Goal: Information Seeking & Learning: Find contact information

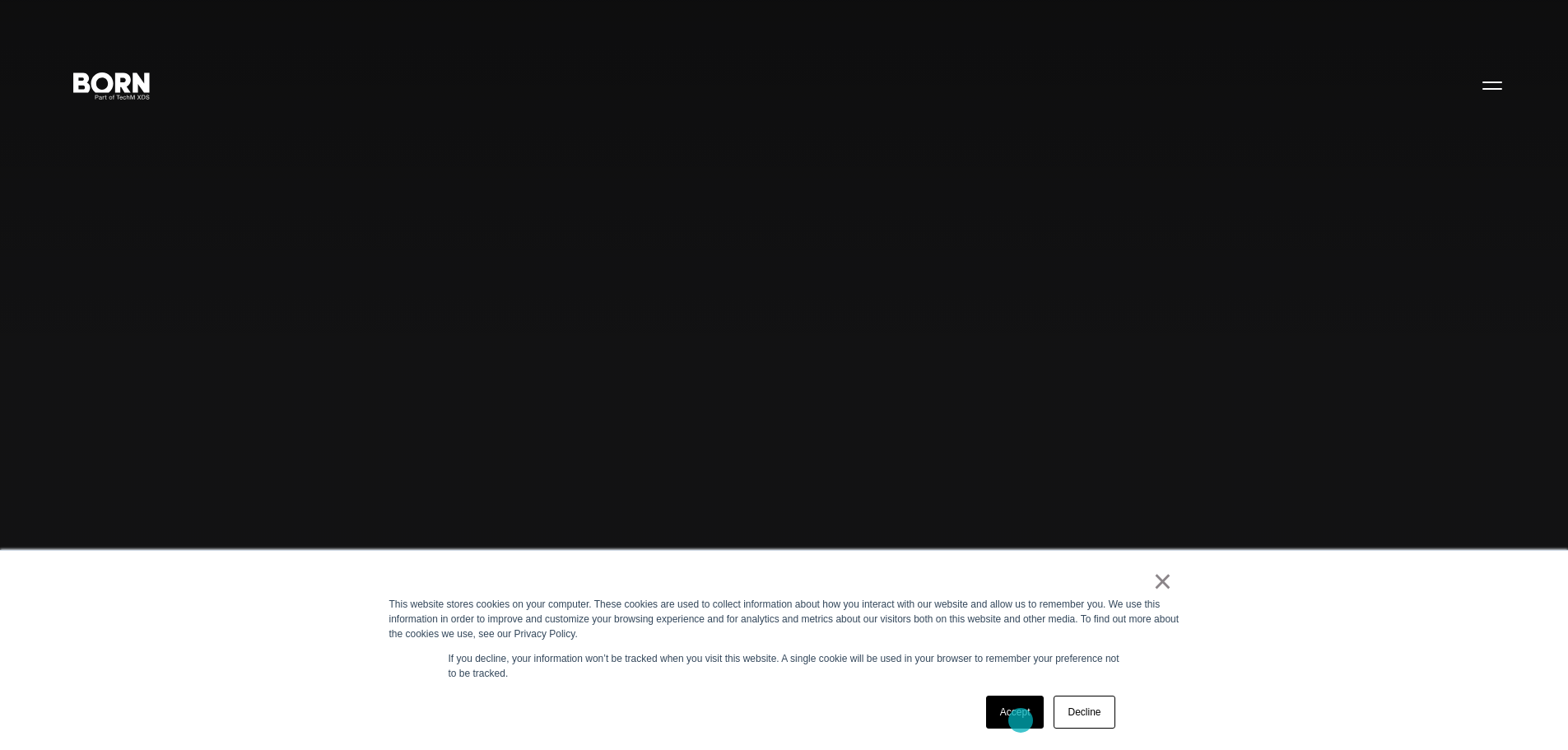
click at [1021, 720] on link "Accept" at bounding box center [1015, 712] width 58 height 33
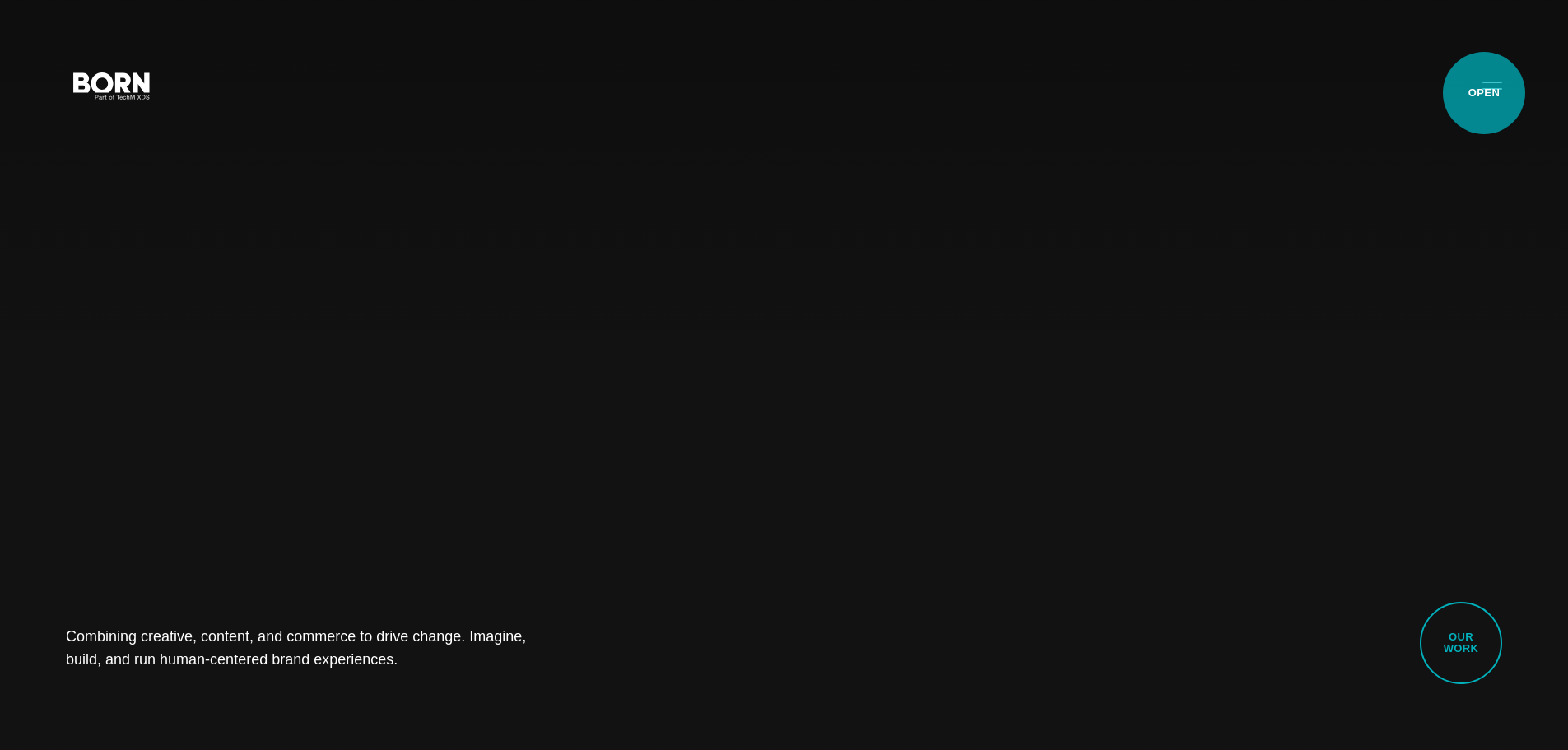
click at [1485, 93] on button "Primary Menu" at bounding box center [1493, 84] width 40 height 34
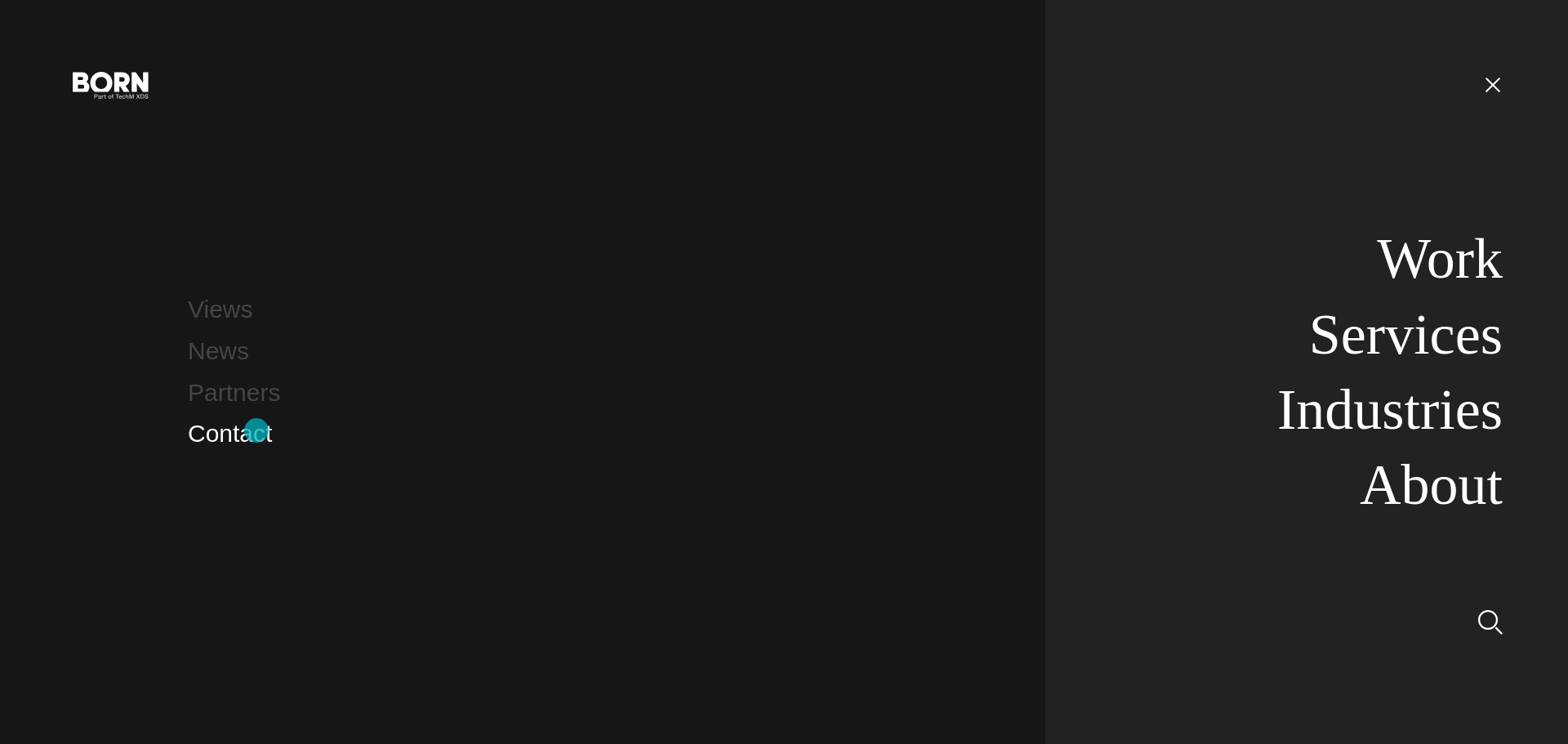
click at [256, 430] on link "Contact" at bounding box center [230, 433] width 85 height 27
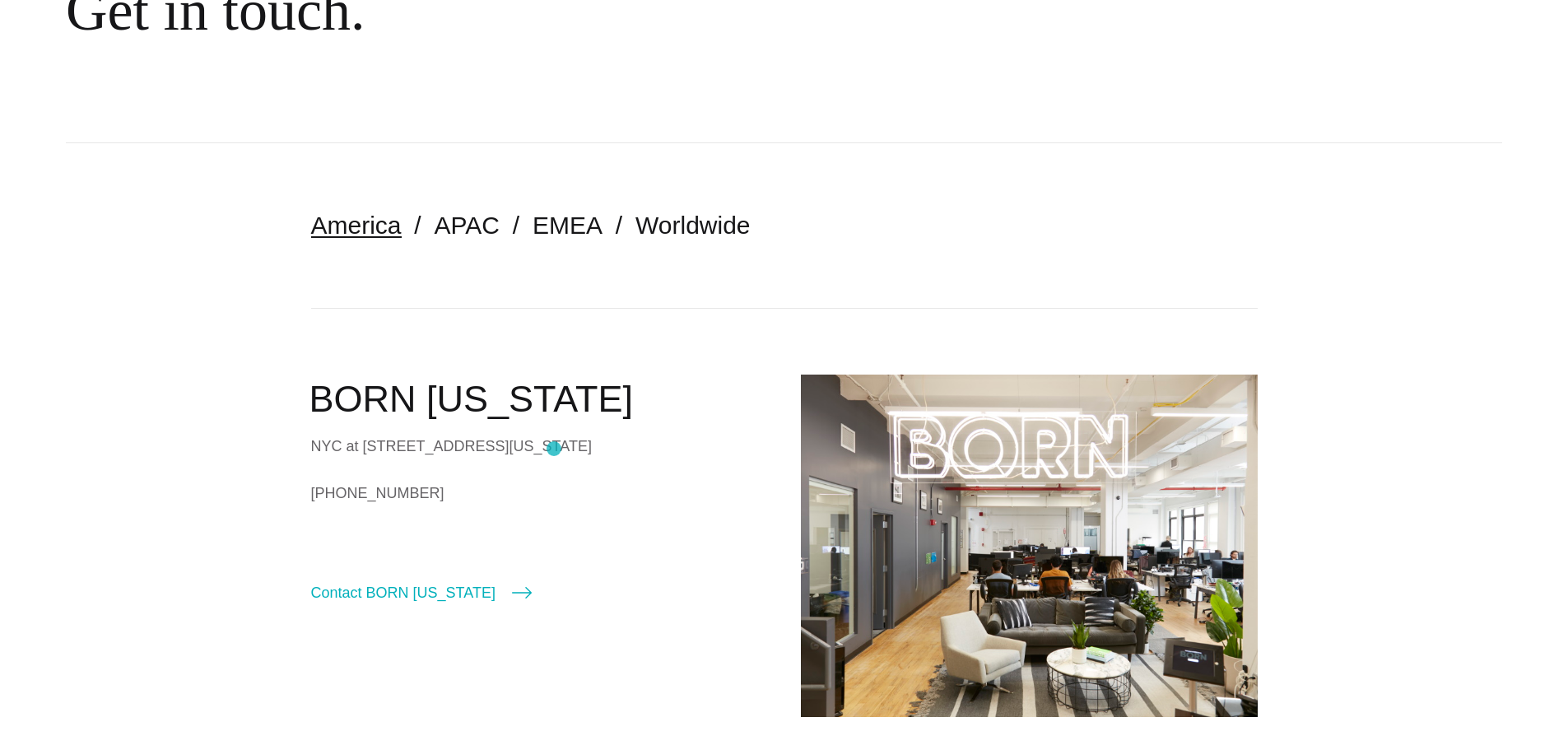
scroll to position [247, 0]
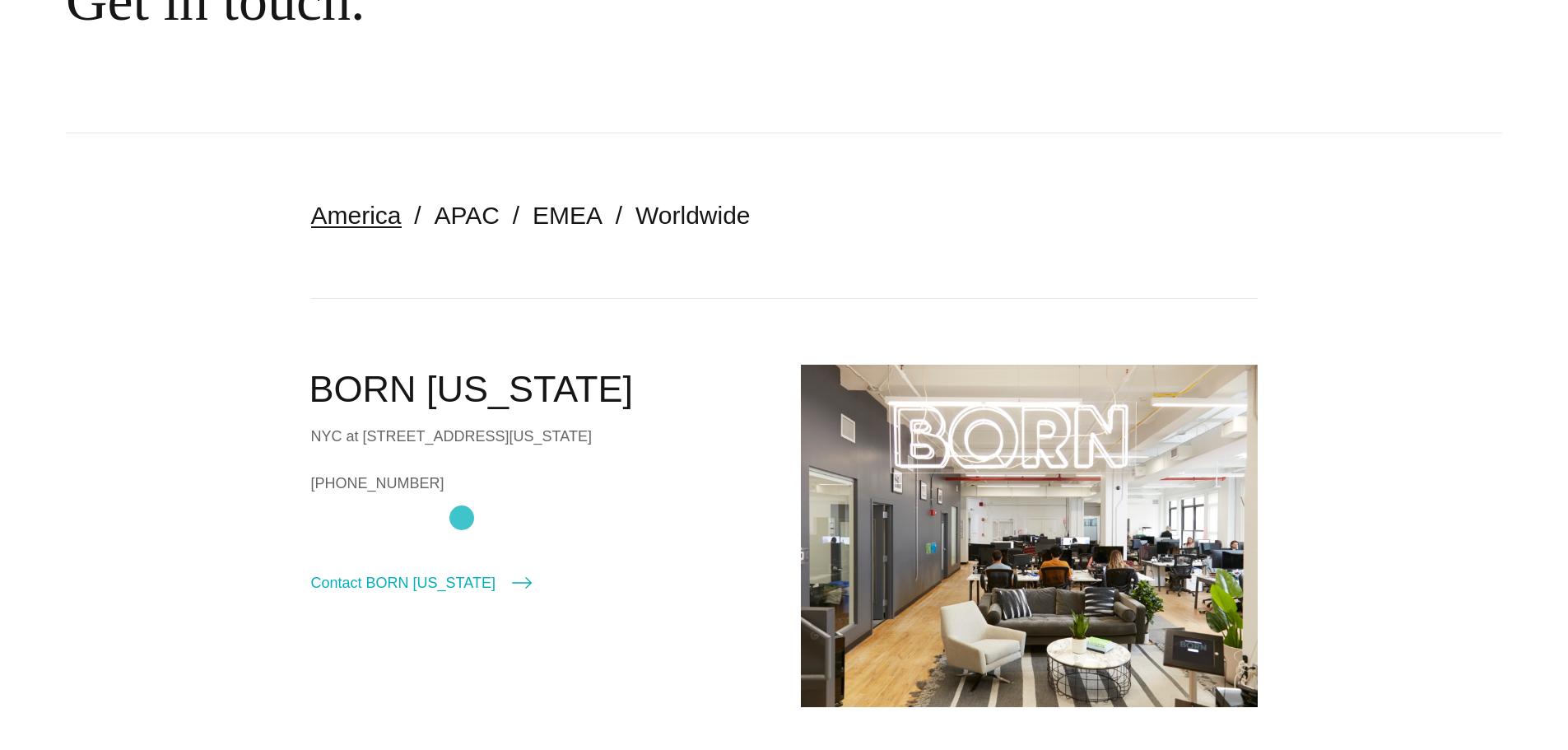
drag, startPoint x: 302, startPoint y: 515, endPoint x: 462, endPoint y: 517, distance: 160.0
copy link "[PHONE_NUMBER]"
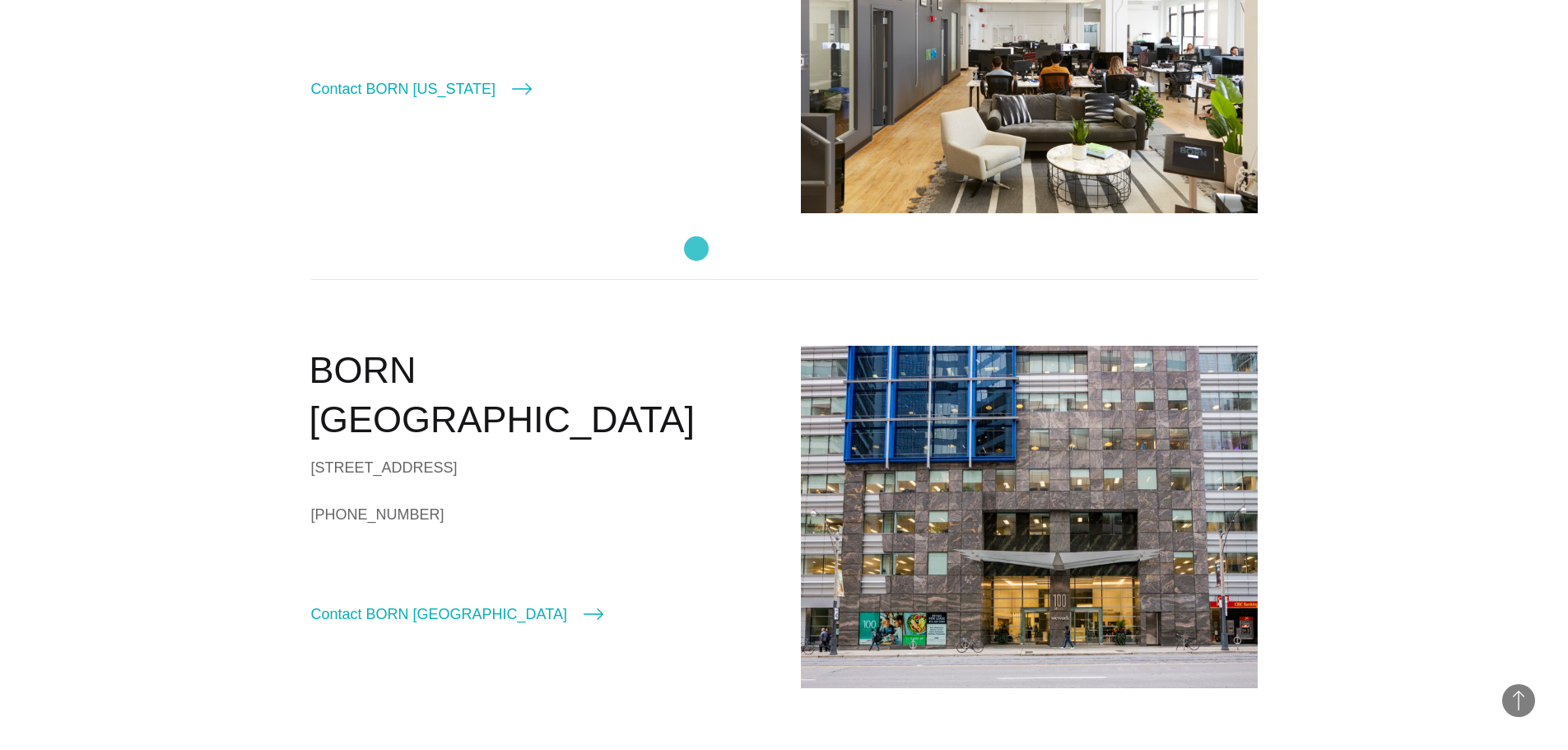
scroll to position [822, 0]
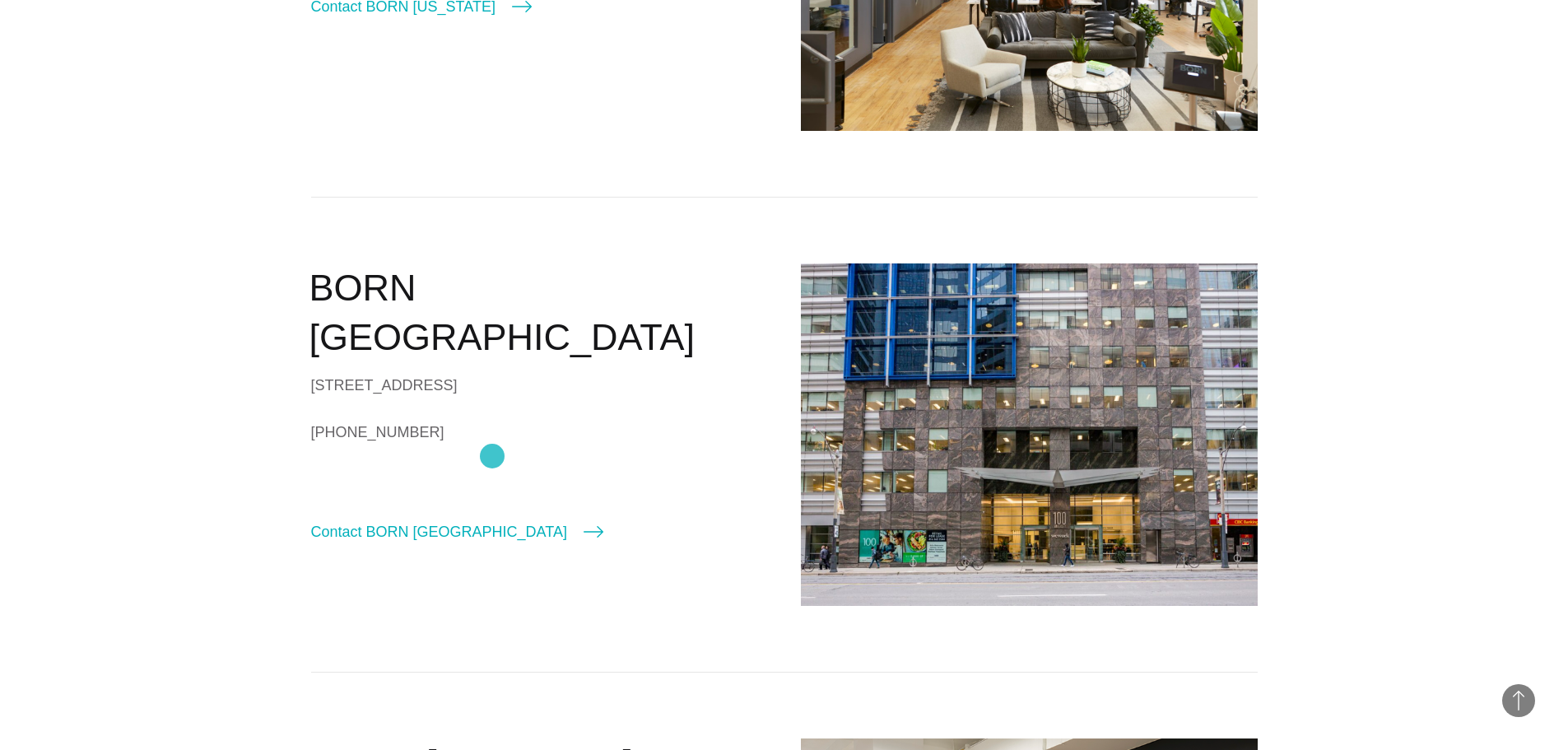
drag, startPoint x: 266, startPoint y: 454, endPoint x: 492, endPoint y: 456, distance: 226.0
copy link "[PHONE_NUMBER]"
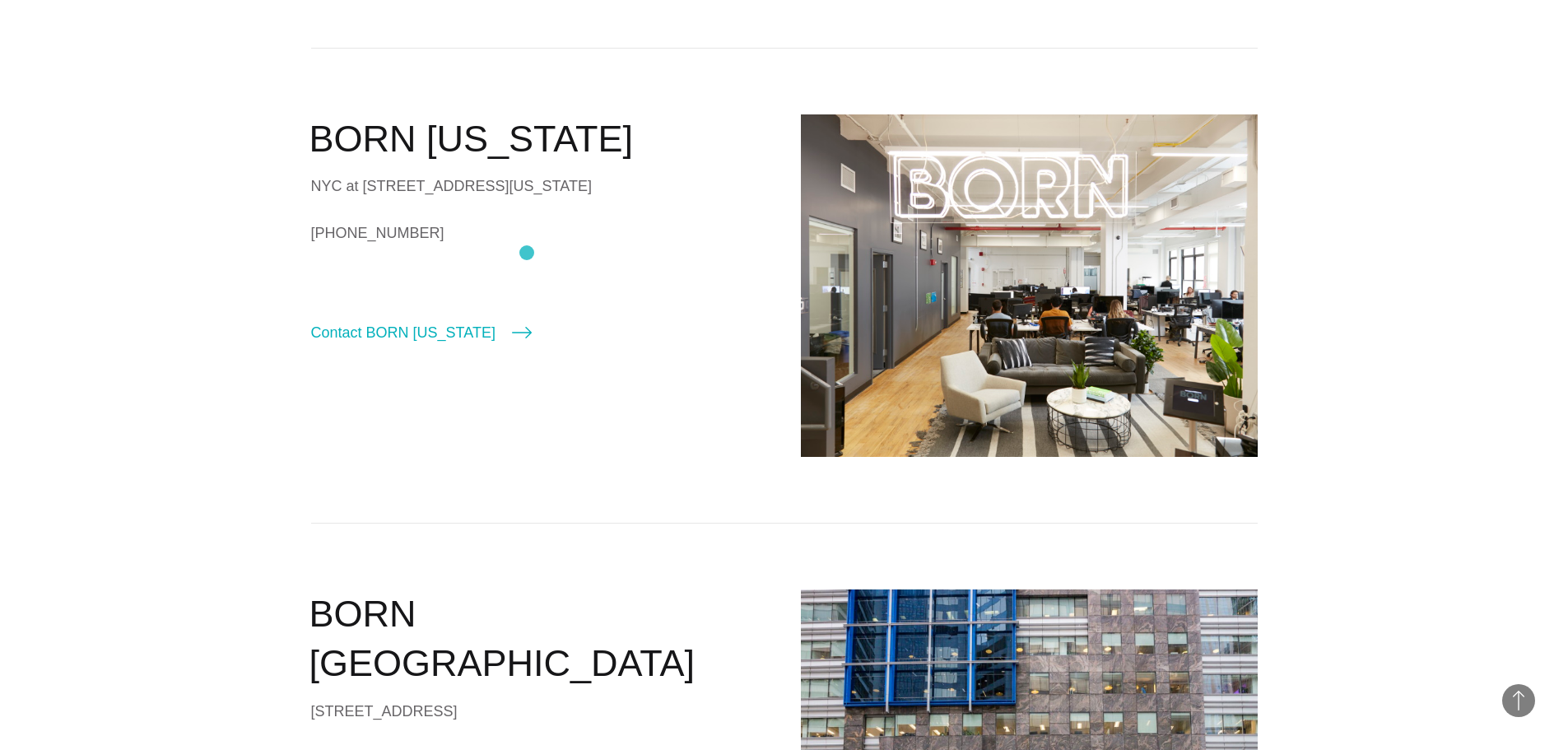
scroll to position [494, 0]
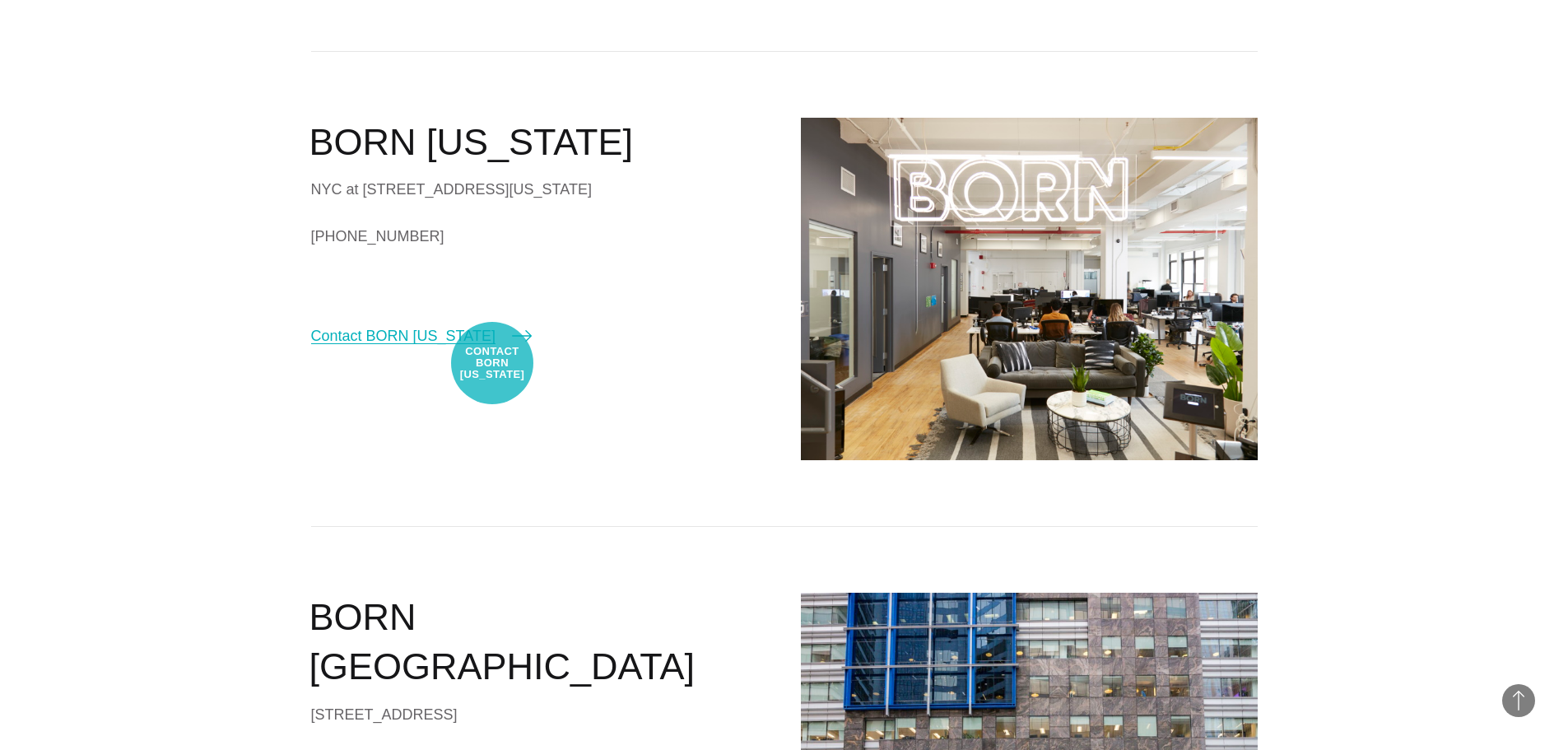
click at [512, 346] on icon at bounding box center [522, 336] width 20 height 20
select select "********"
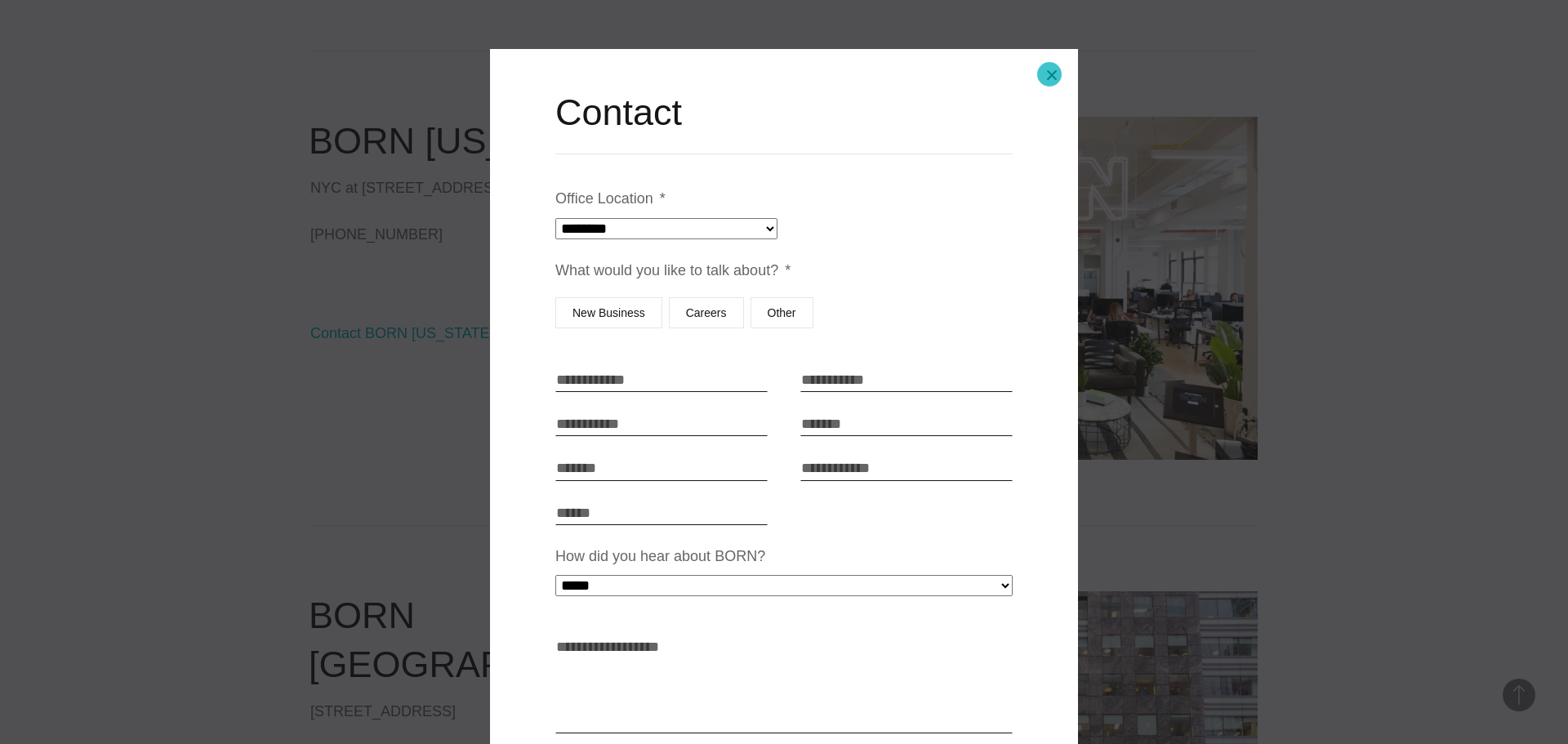
click at [1049, 75] on button "Close modal" at bounding box center [1052, 75] width 40 height 40
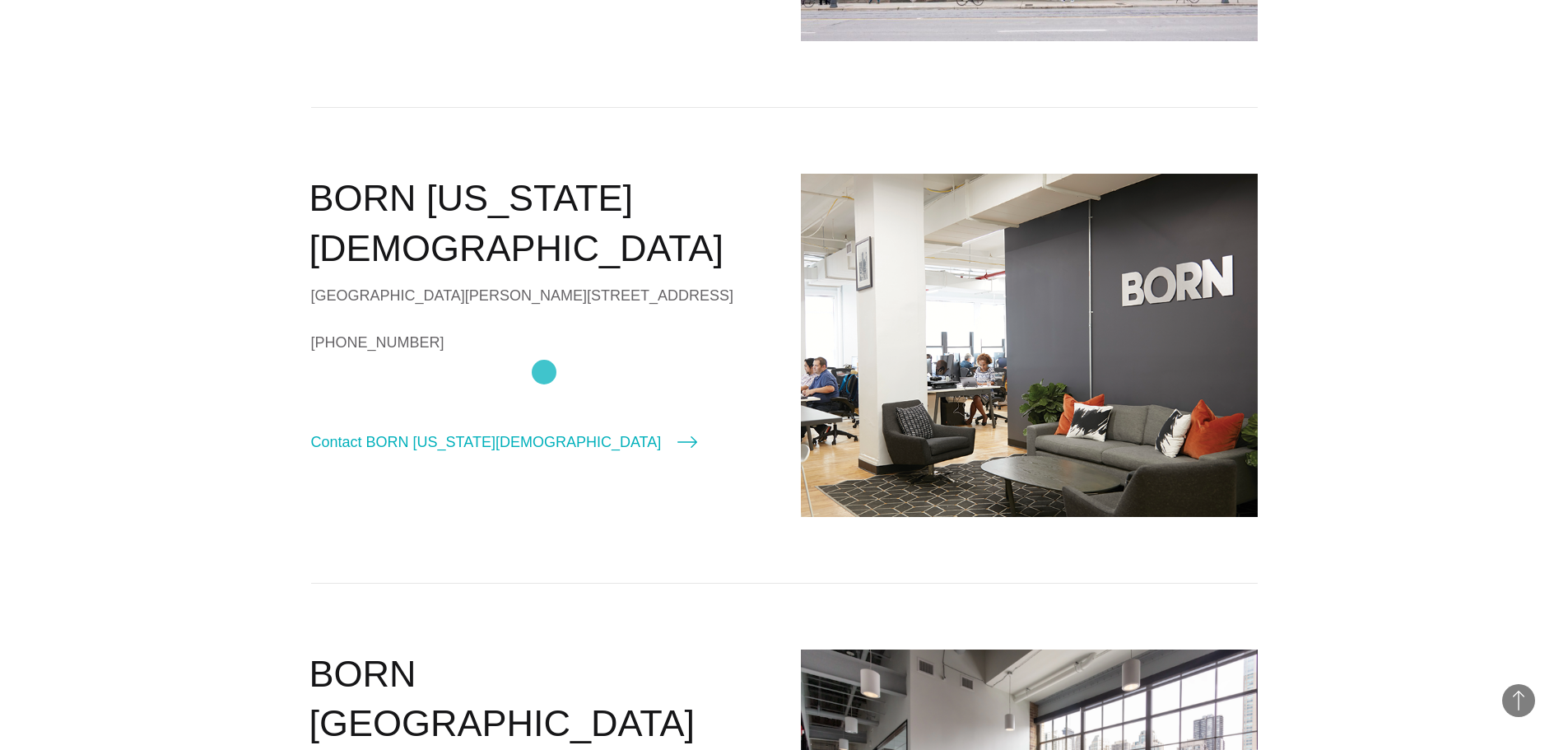
scroll to position [1399, 0]
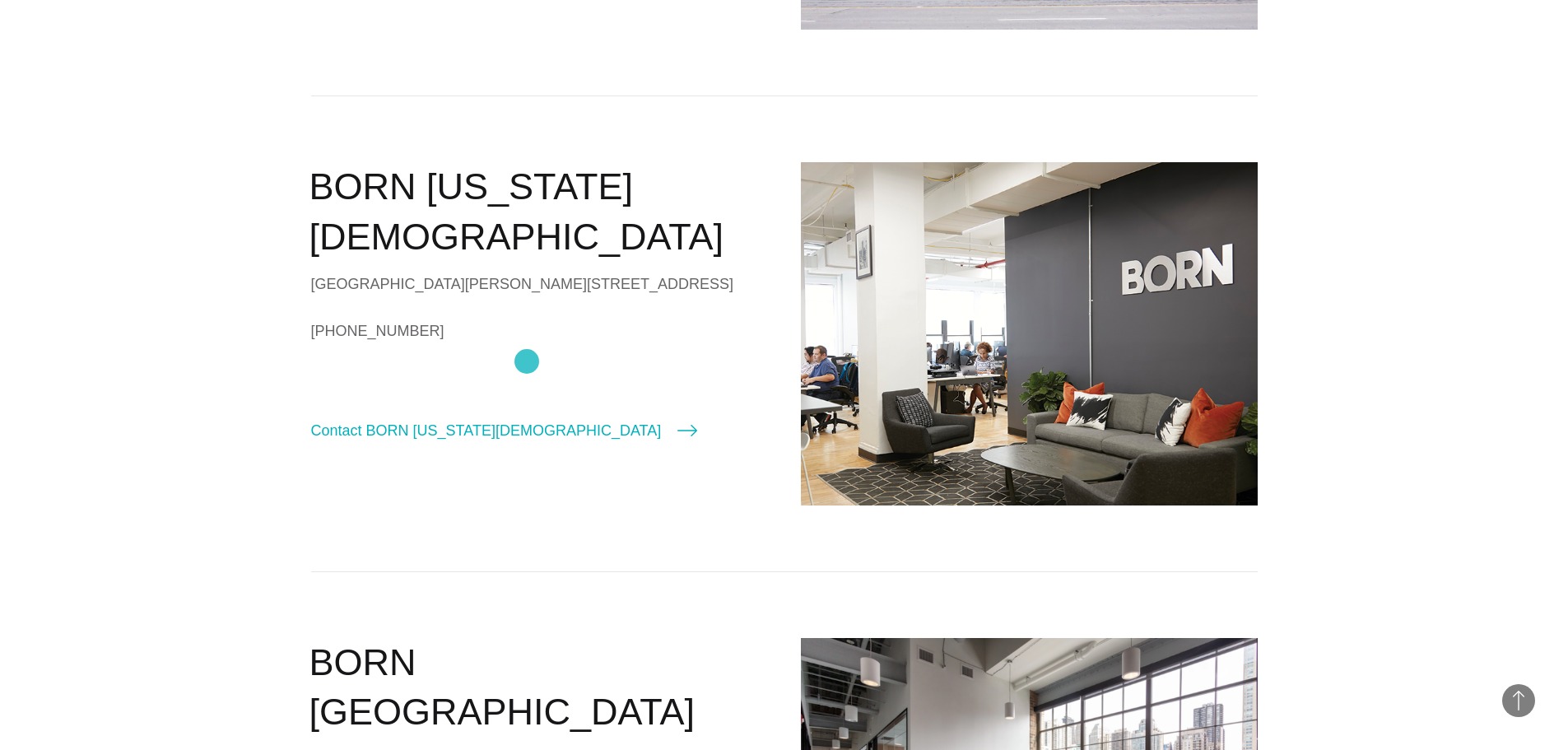
drag, startPoint x: 475, startPoint y: 360, endPoint x: 527, endPoint y: 361, distance: 52.0
click at [527, 361] on section "America APAC EMEA Worldwide BORN [US_STATE] NYC at [STREET_ADDRESS][US_STATE] […" at bounding box center [784, 199] width 1568 height 2437
copy link "[PHONE_NUMBER]"
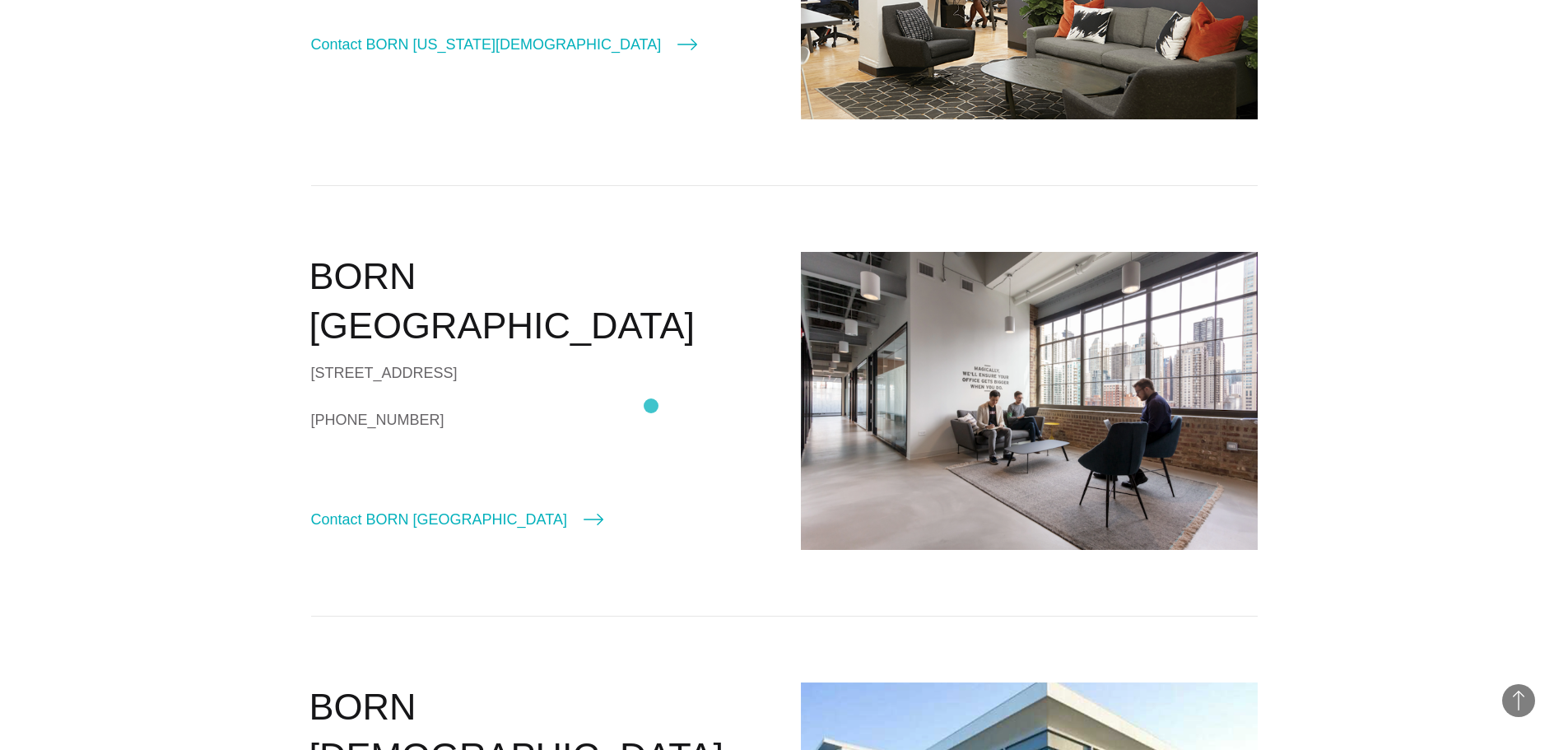
scroll to position [1810, 0]
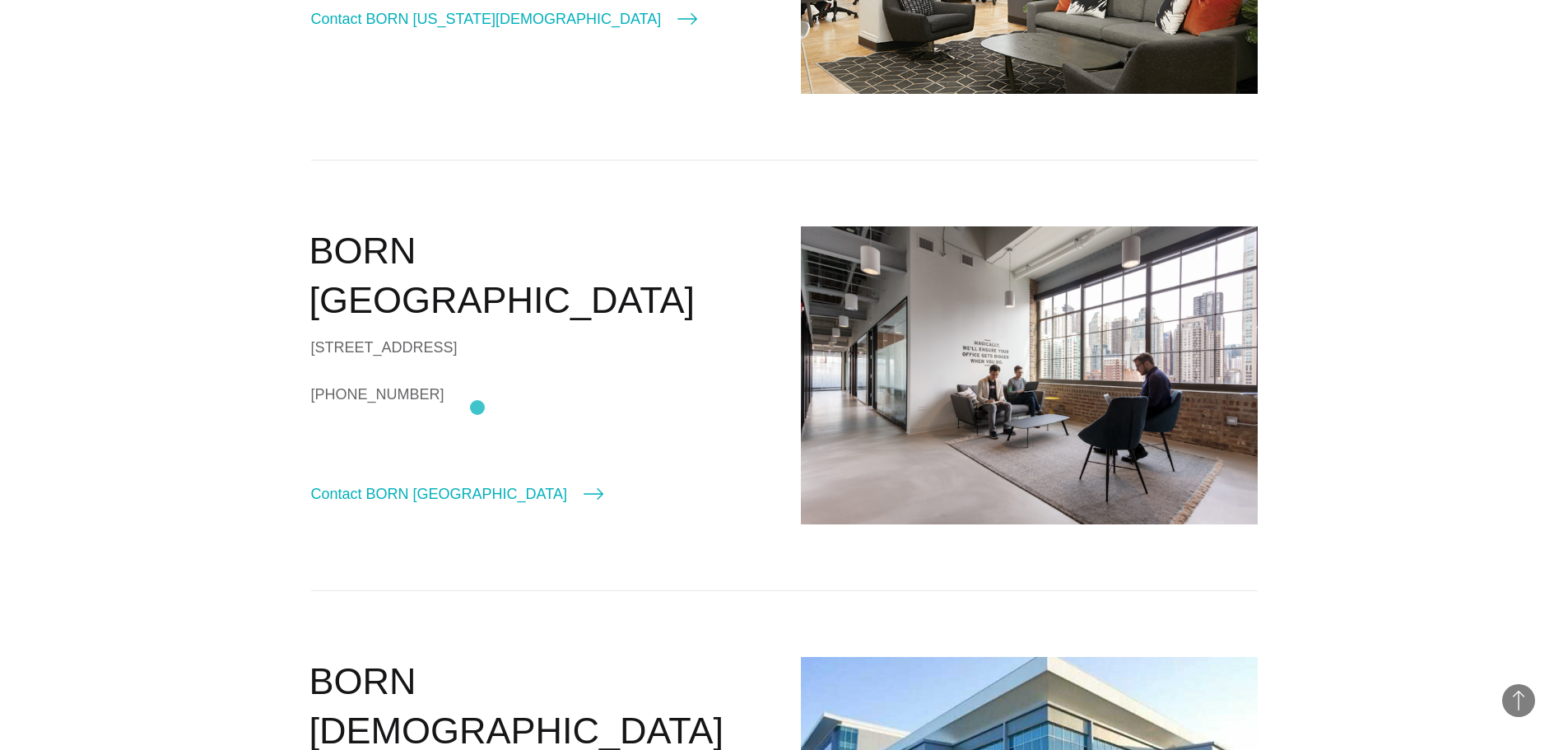
drag, startPoint x: 278, startPoint y: 399, endPoint x: 489, endPoint y: 324, distance: 223.9
copy link "[PHONE_NUMBER]"
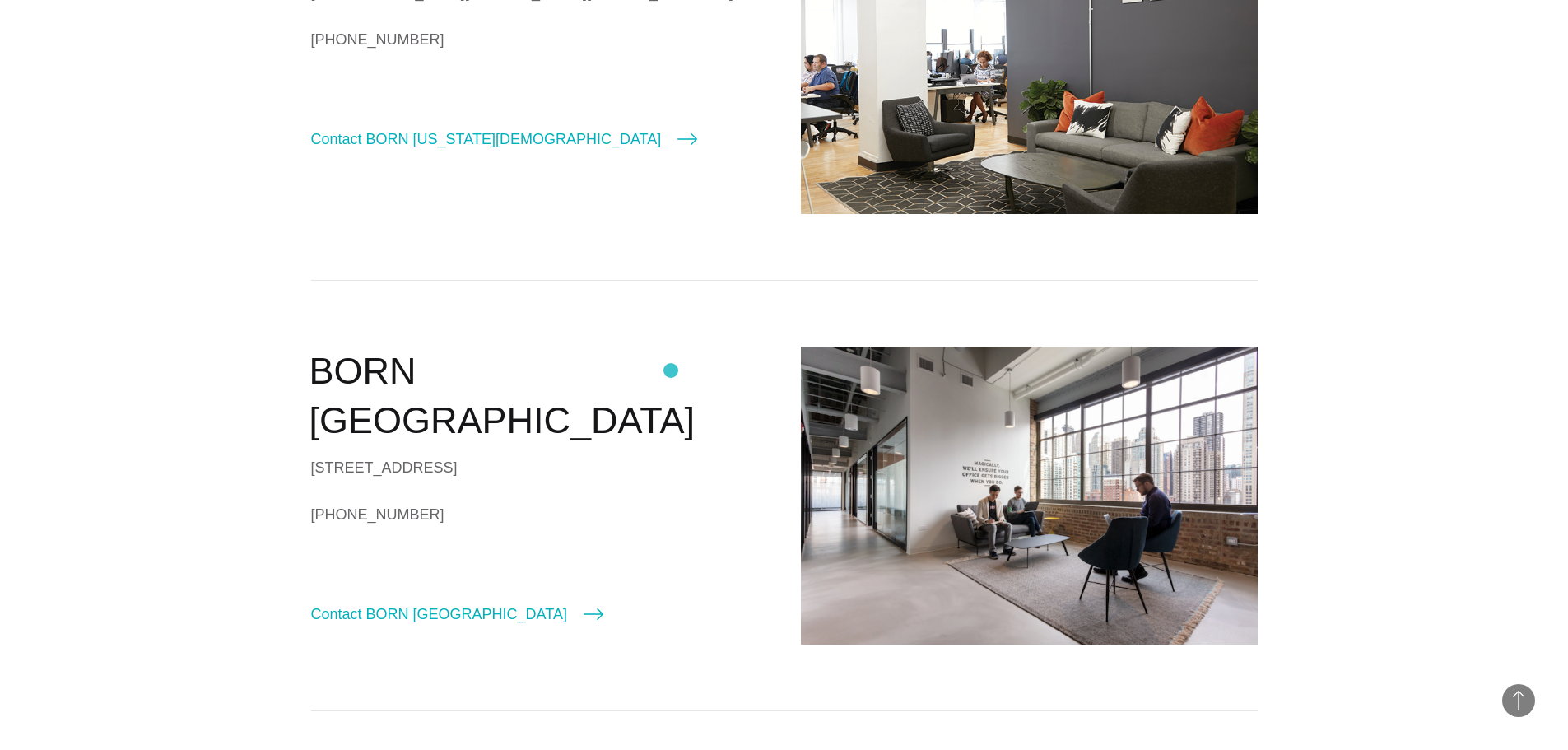
scroll to position [1646, 0]
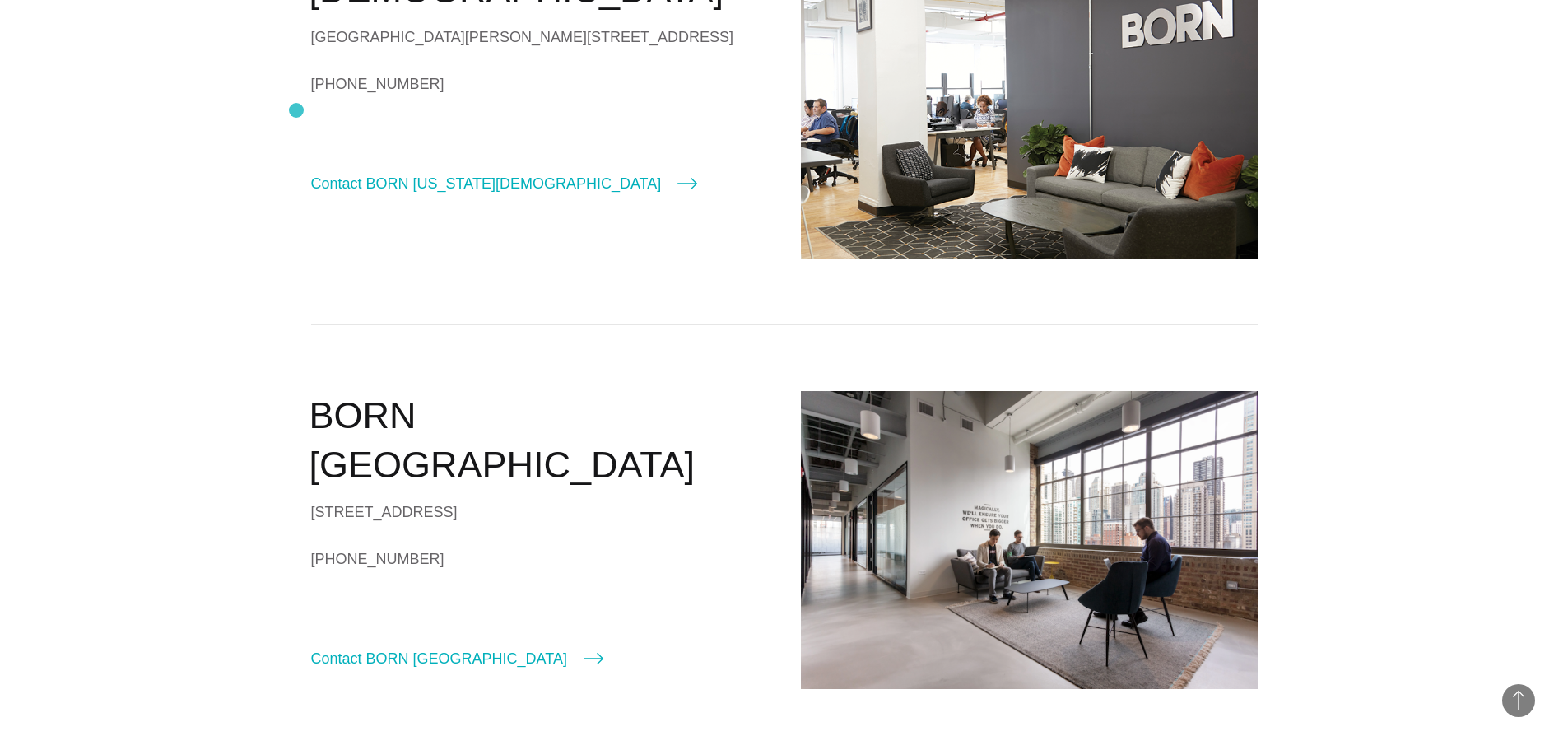
copy div "[PHONE_NUMBER]"
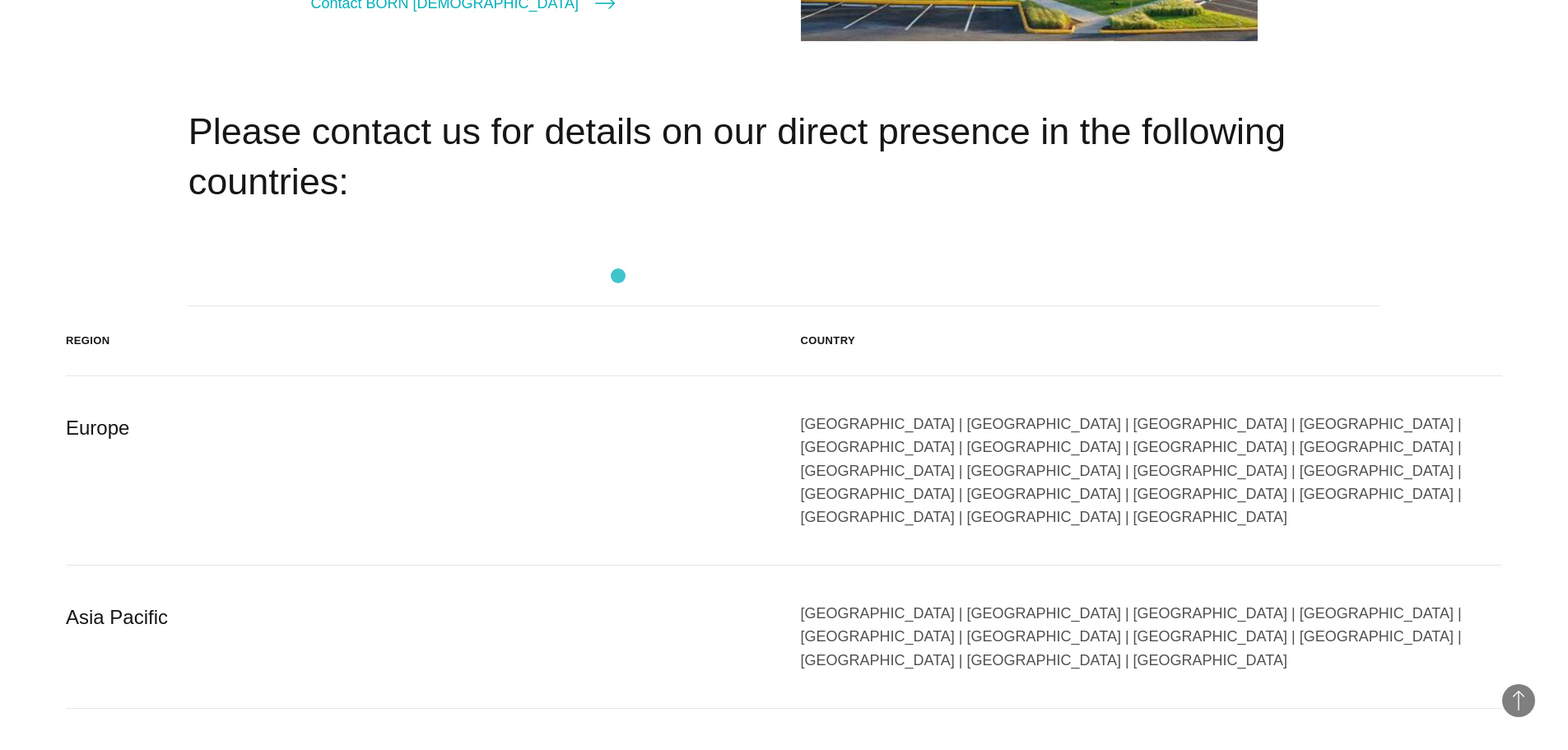
scroll to position [2633, 0]
